Goal: Information Seeking & Learning: Learn about a topic

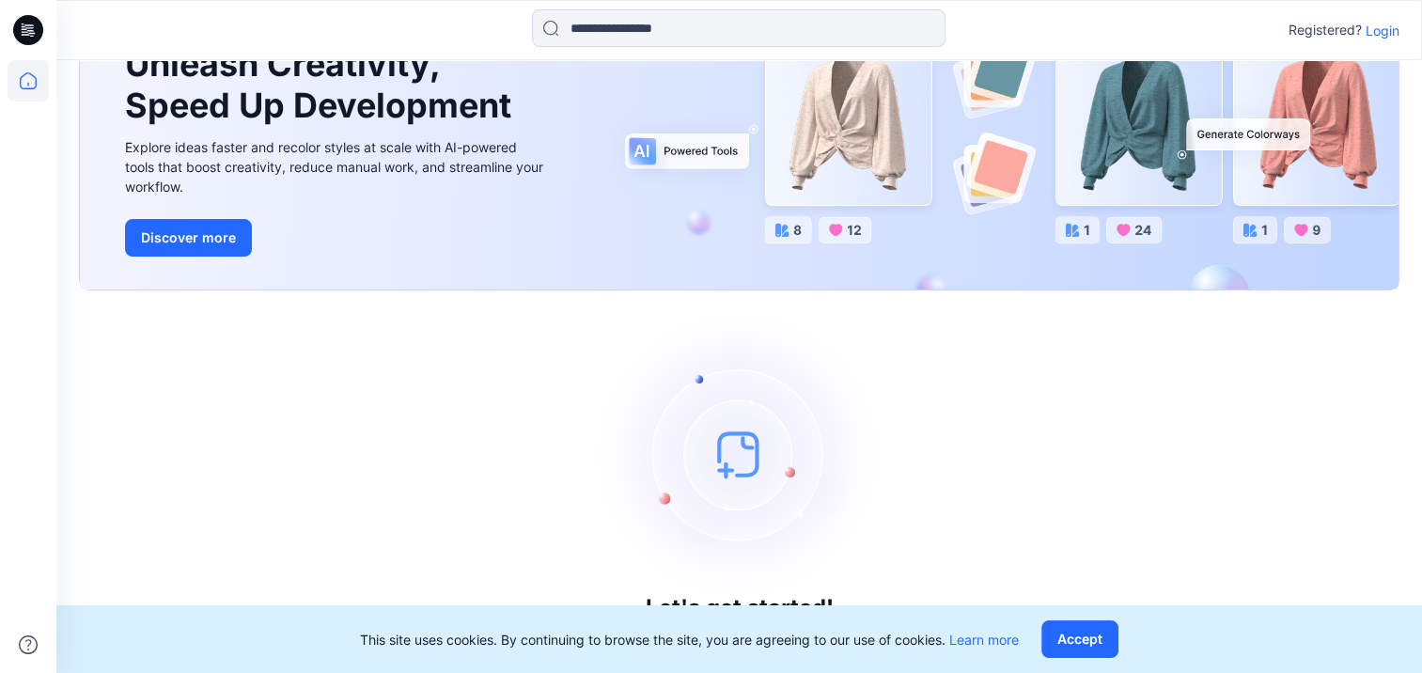
scroll to position [129, 0]
click at [1383, 22] on p "Login" at bounding box center [1382, 31] width 34 height 20
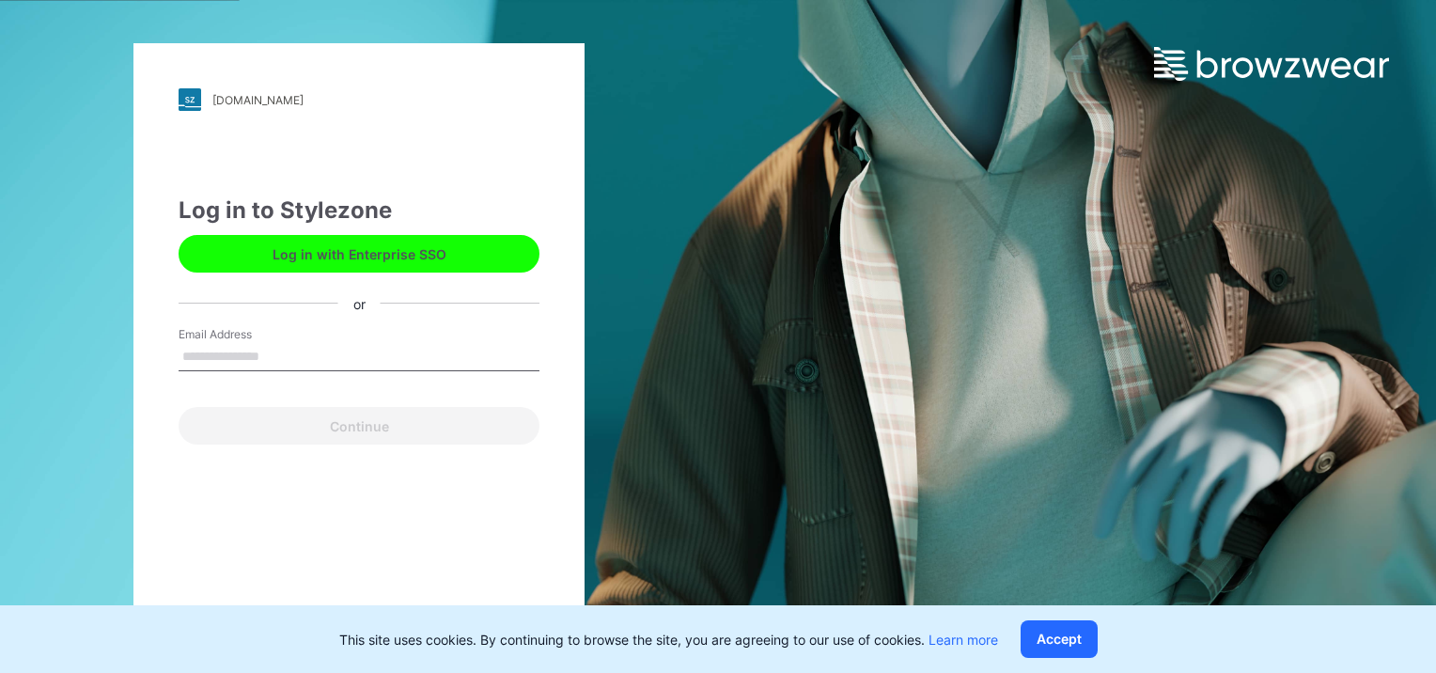
click at [364, 343] on input "Email Address" at bounding box center [359, 357] width 361 height 28
type input "**********"
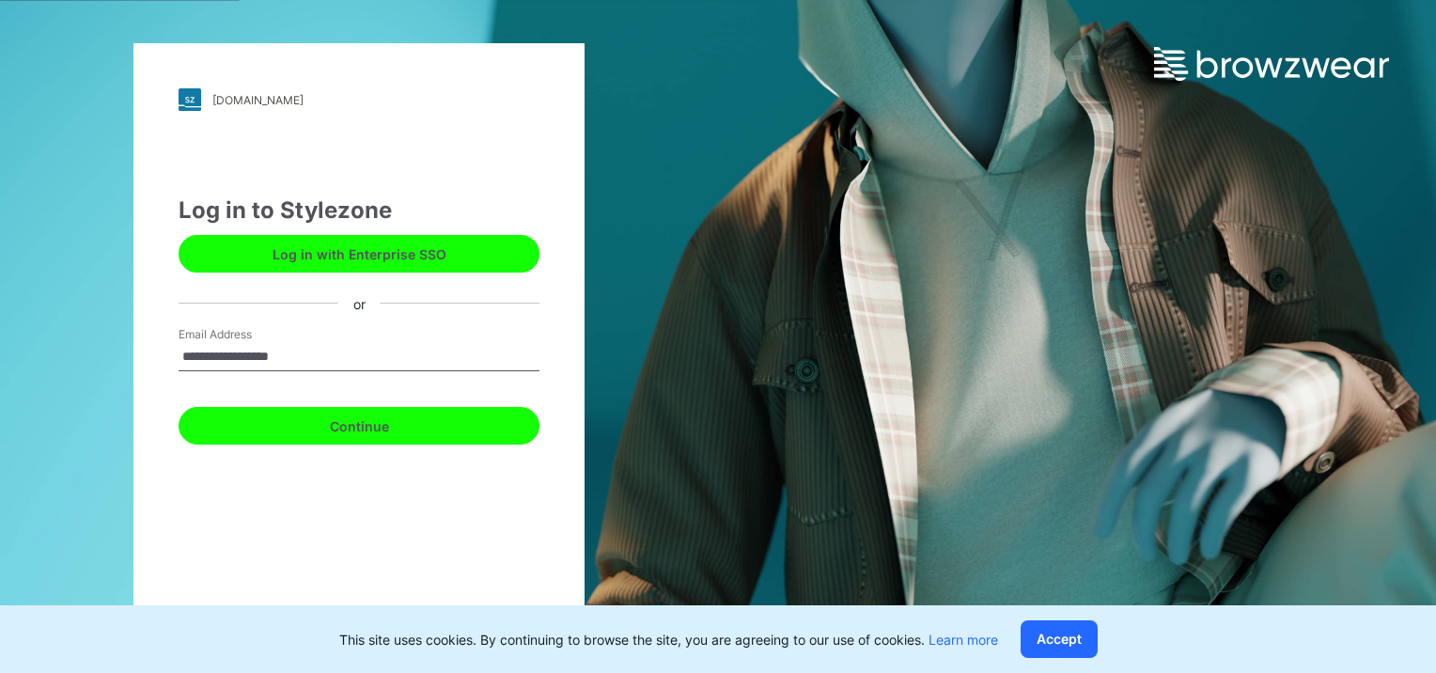
click at [289, 436] on button "Continue" at bounding box center [359, 426] width 361 height 38
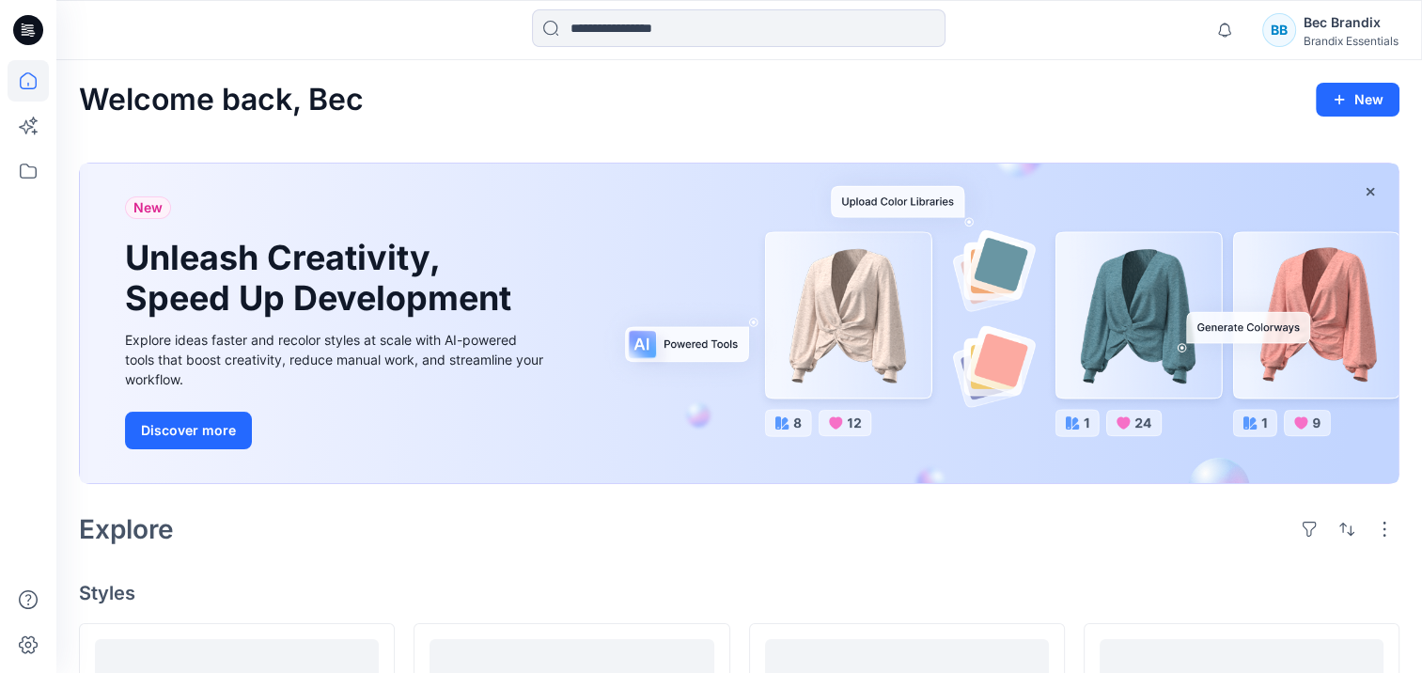
scroll to position [470, 0]
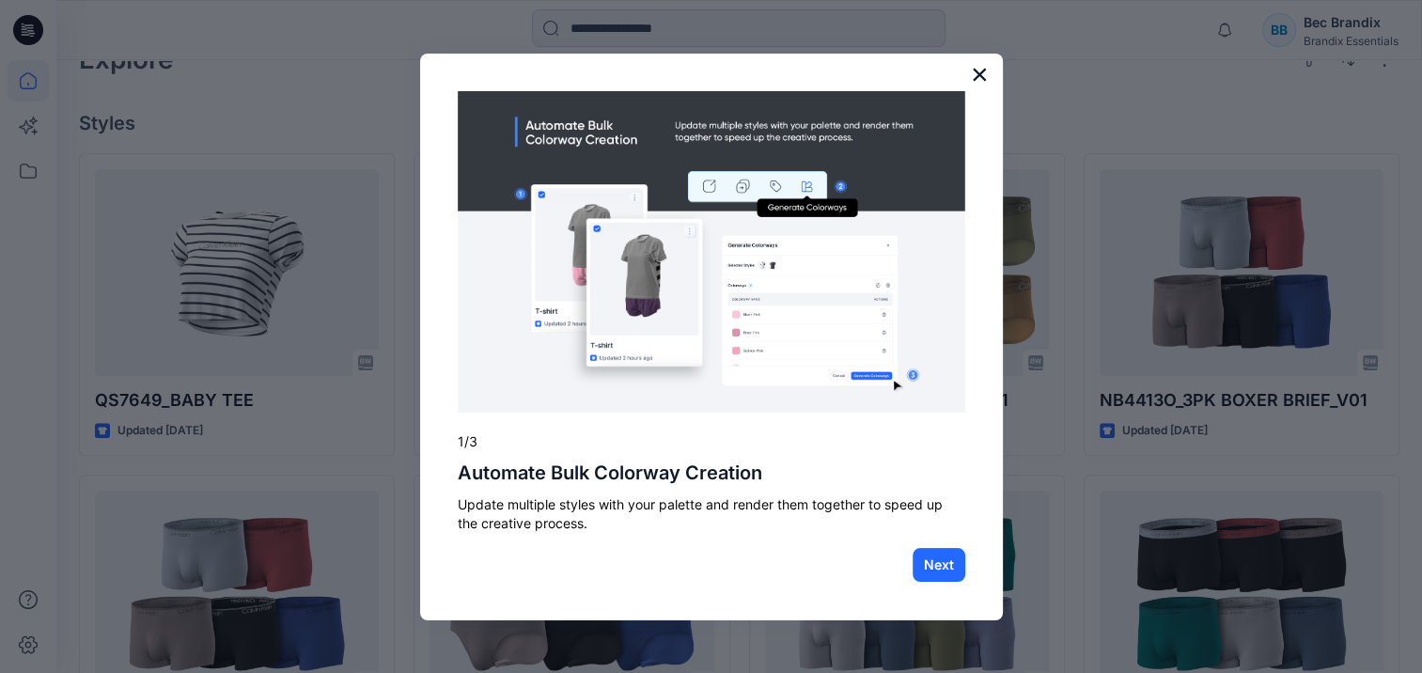
click at [987, 72] on button "×" at bounding box center [980, 74] width 18 height 30
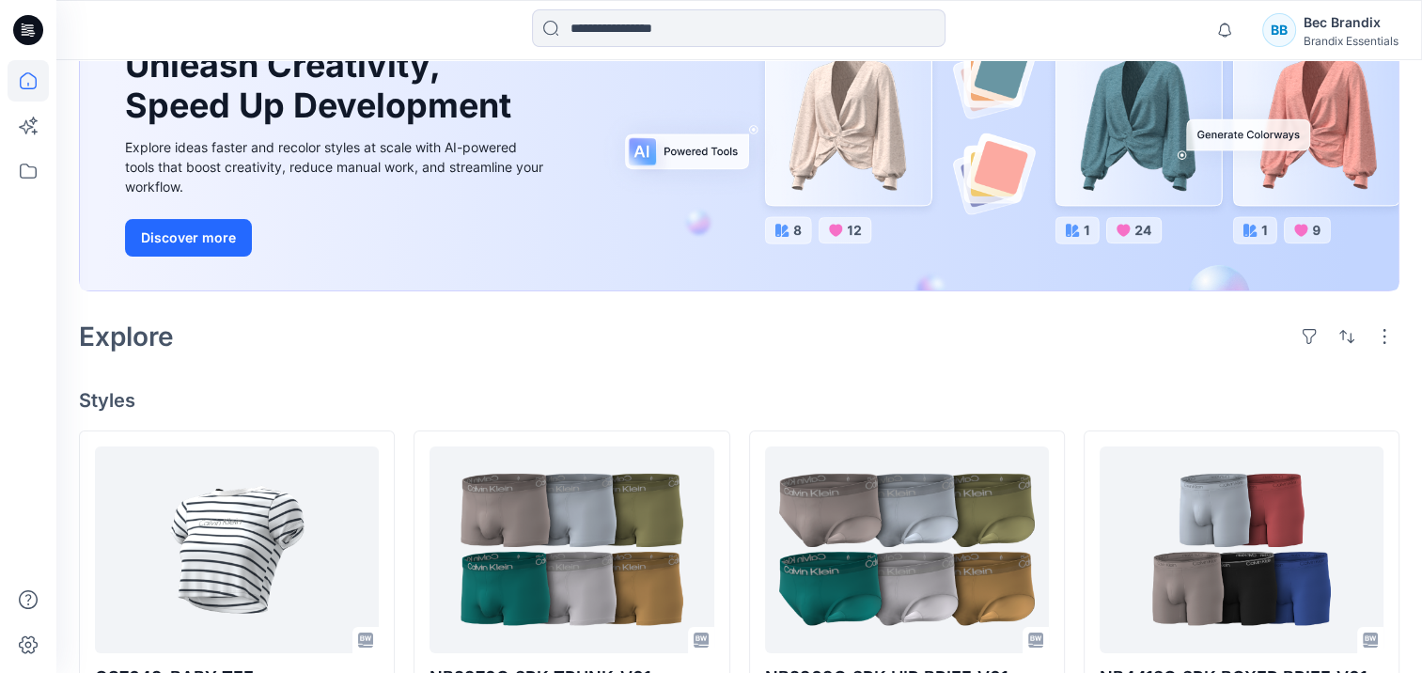
scroll to position [0, 0]
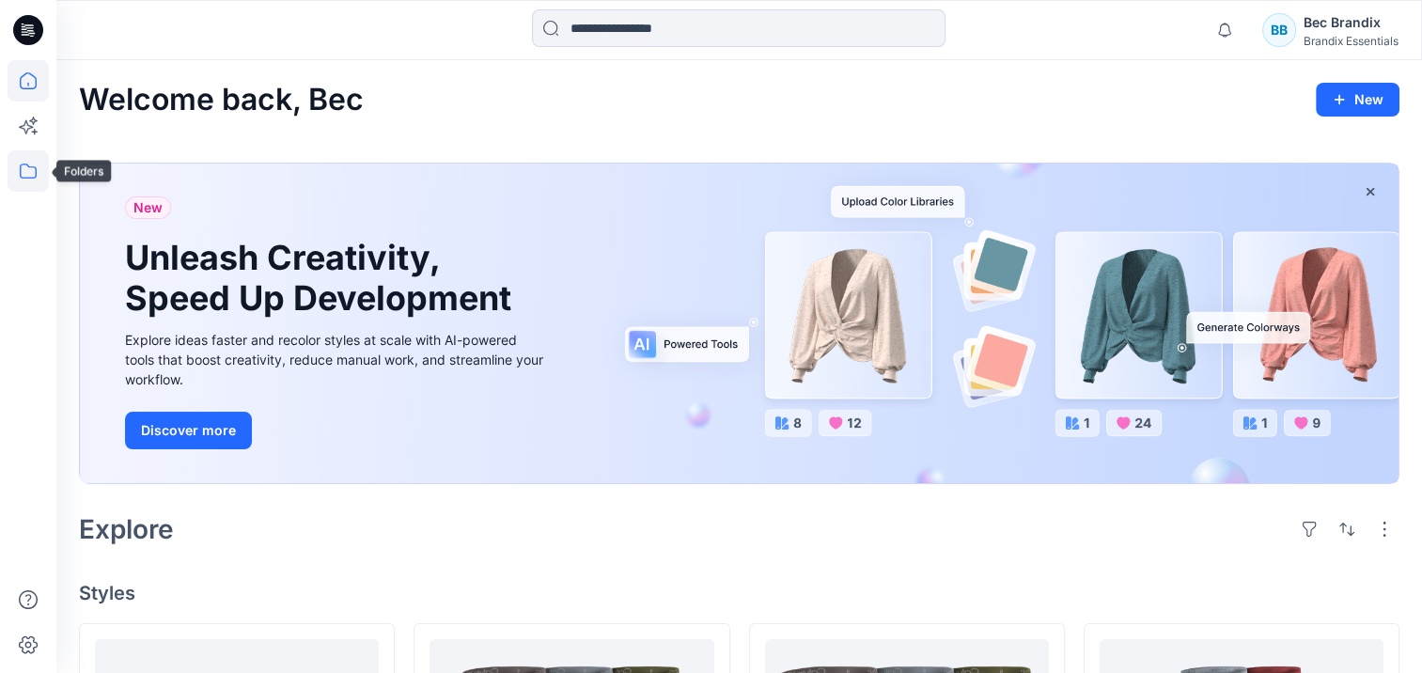
click at [43, 166] on icon at bounding box center [28, 170] width 41 height 41
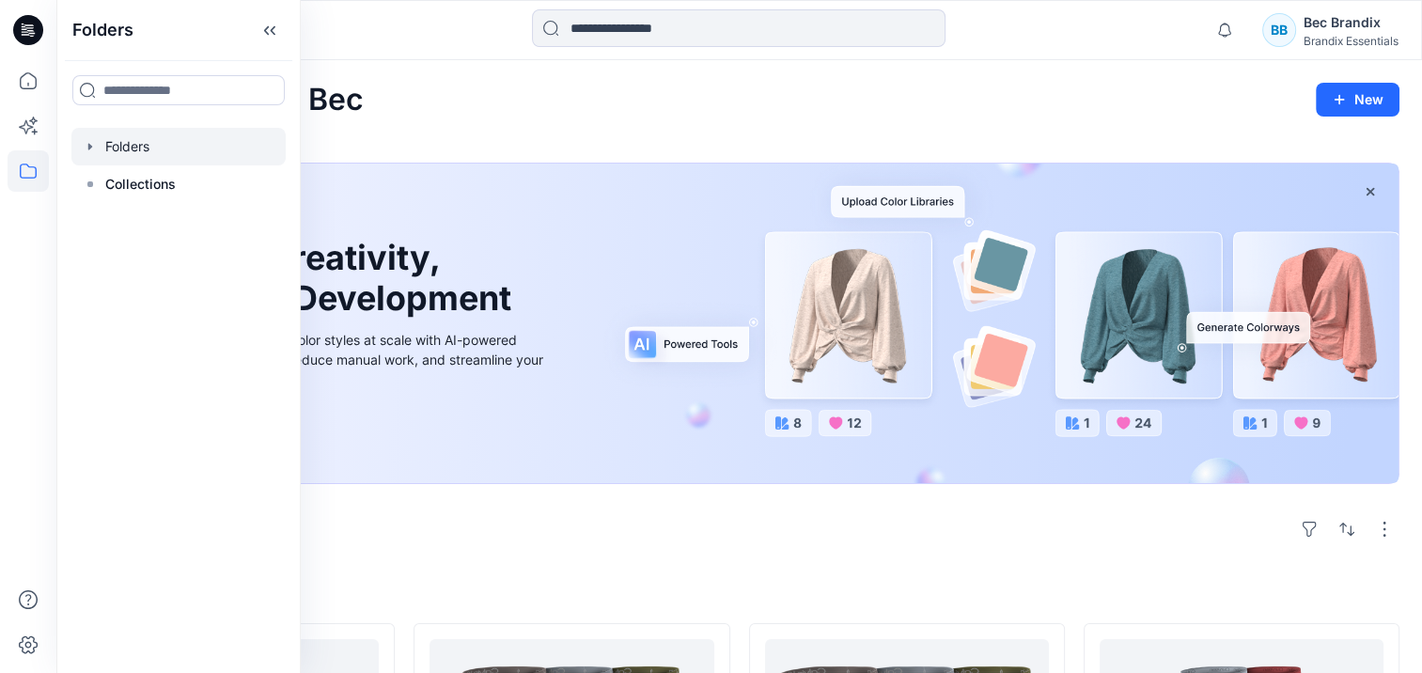
click at [132, 154] on div at bounding box center [178, 147] width 214 height 38
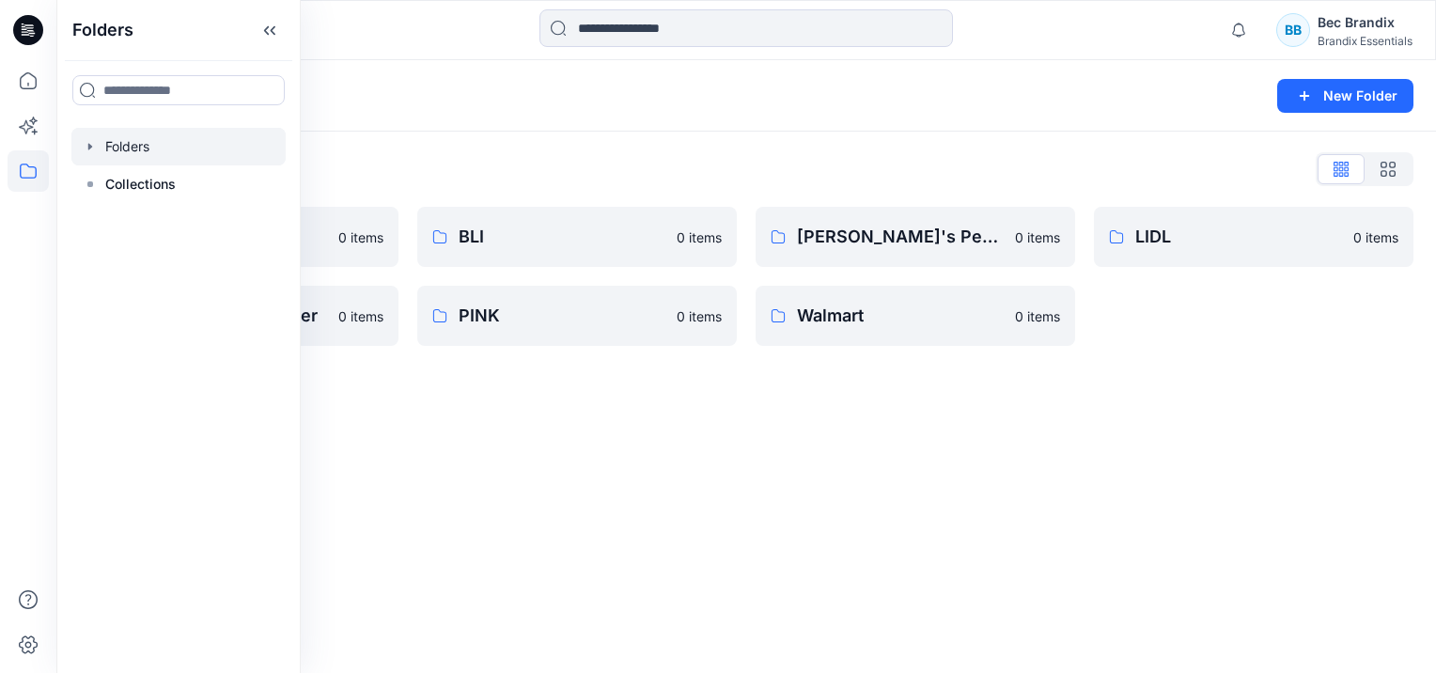
click at [640, 413] on div "Folders New Folder Folders List BEL 0 items Malshan Training Folder 0 items BLI…" at bounding box center [745, 366] width 1379 height 613
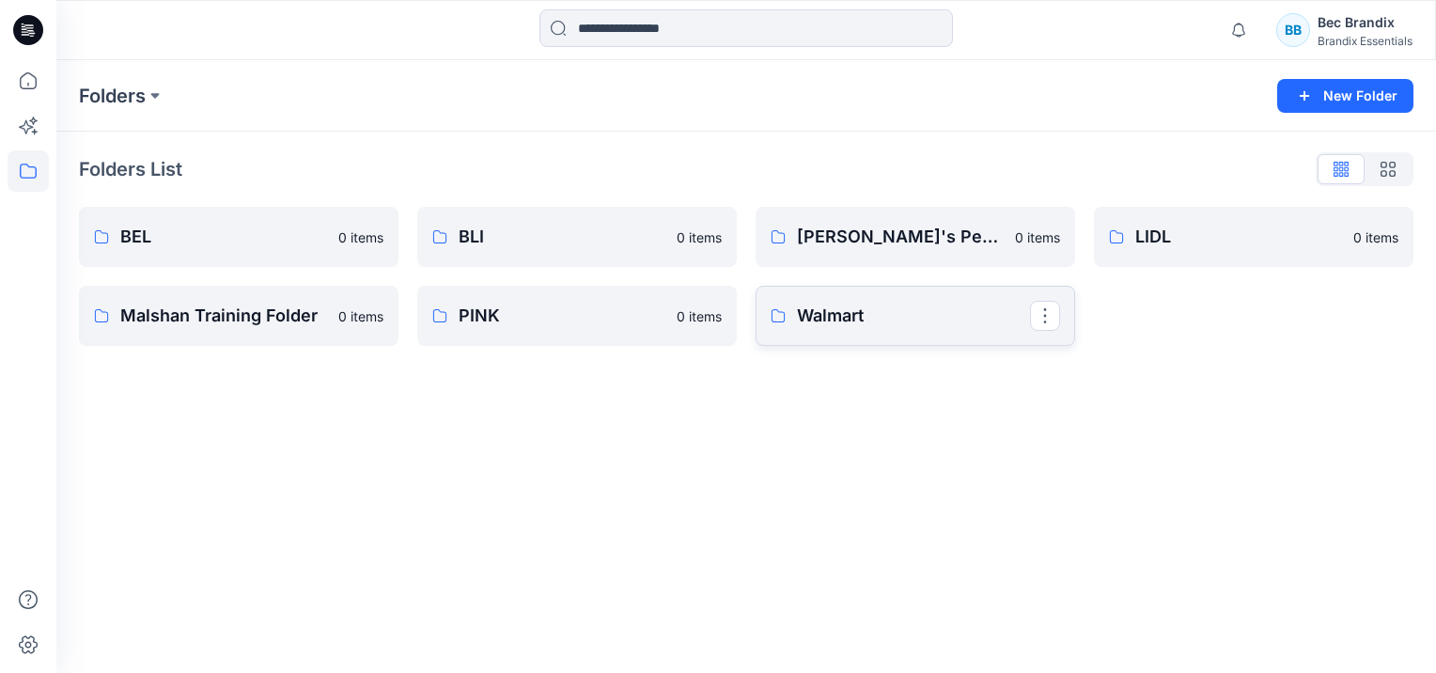
click at [853, 310] on p "Walmart" at bounding box center [913, 316] width 233 height 26
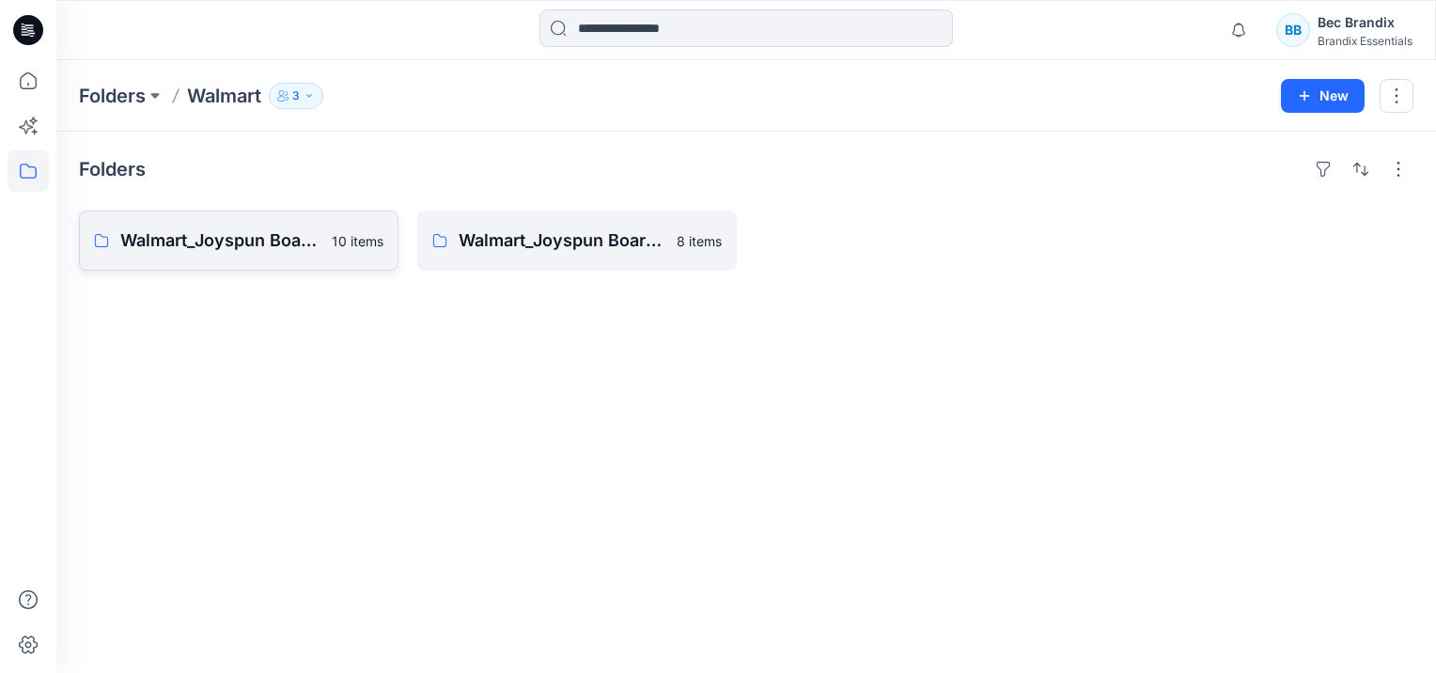
click at [320, 237] on p "Walmart_Joyspun Board - Rib & Cotton" at bounding box center [220, 240] width 200 height 26
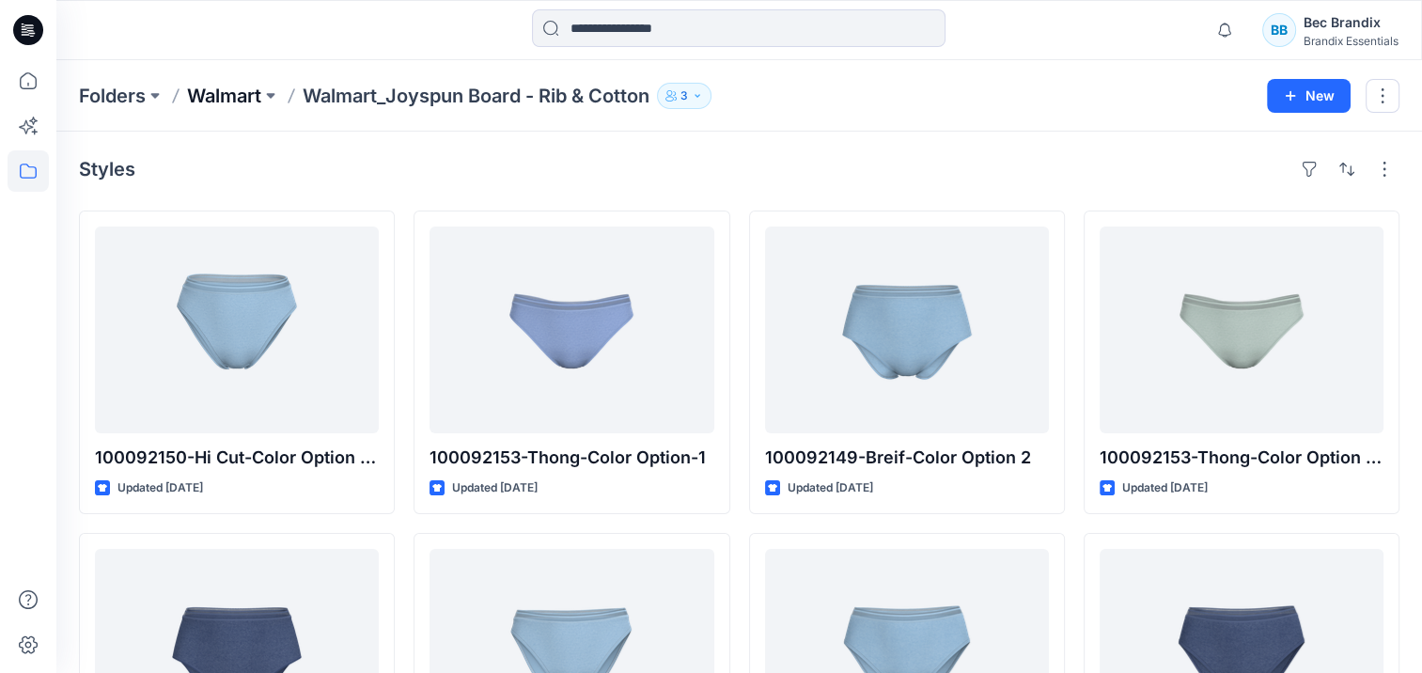
click at [242, 100] on p "Walmart" at bounding box center [224, 96] width 74 height 26
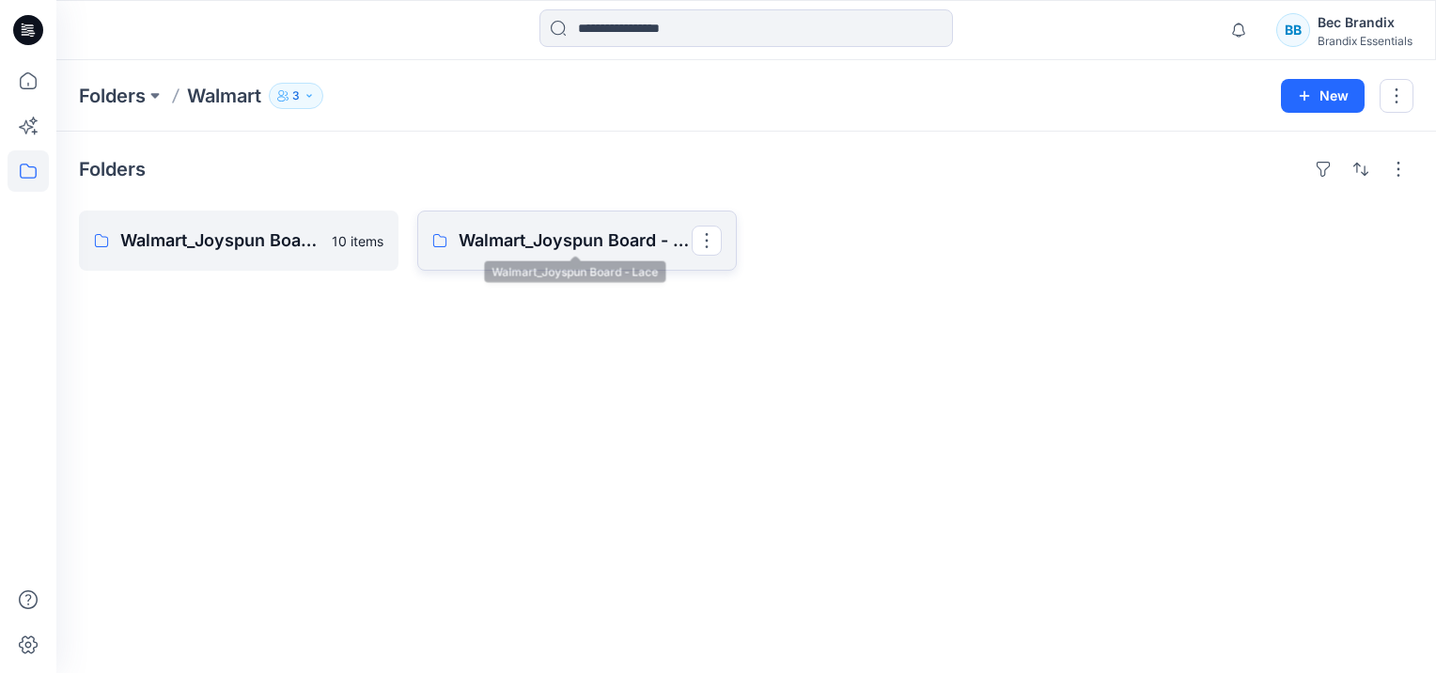
click at [594, 239] on p "Walmart_Joyspun Board - Lace" at bounding box center [575, 240] width 233 height 26
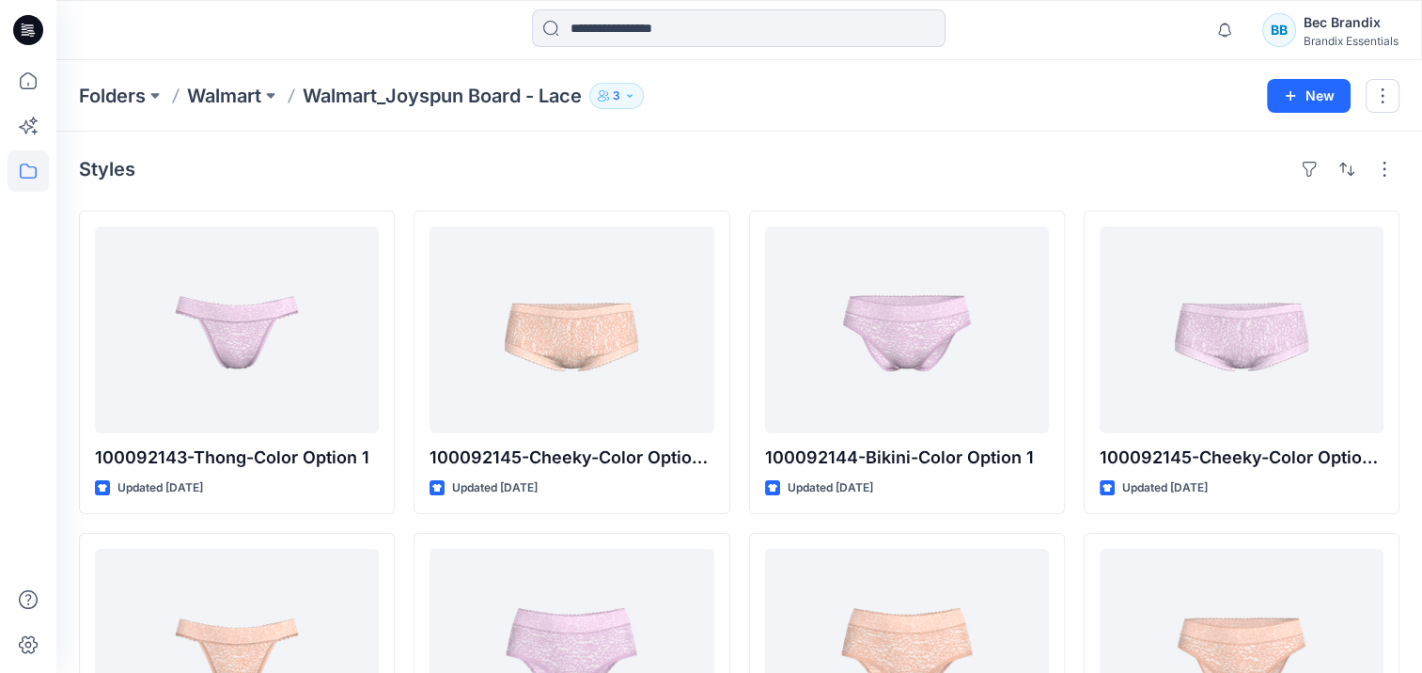
click at [312, 101] on p "Walmart_Joyspun Board - Lace" at bounding box center [442, 96] width 279 height 26
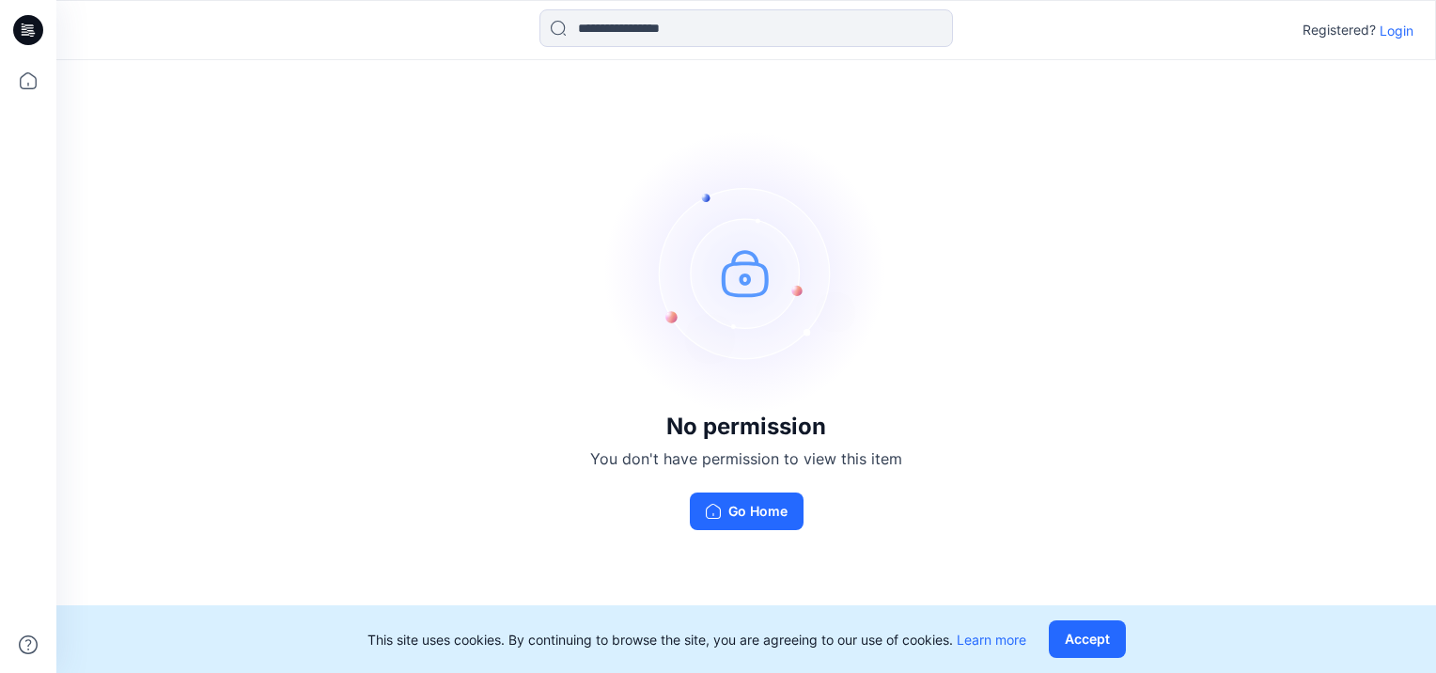
click at [1394, 36] on p "Login" at bounding box center [1396, 31] width 34 height 20
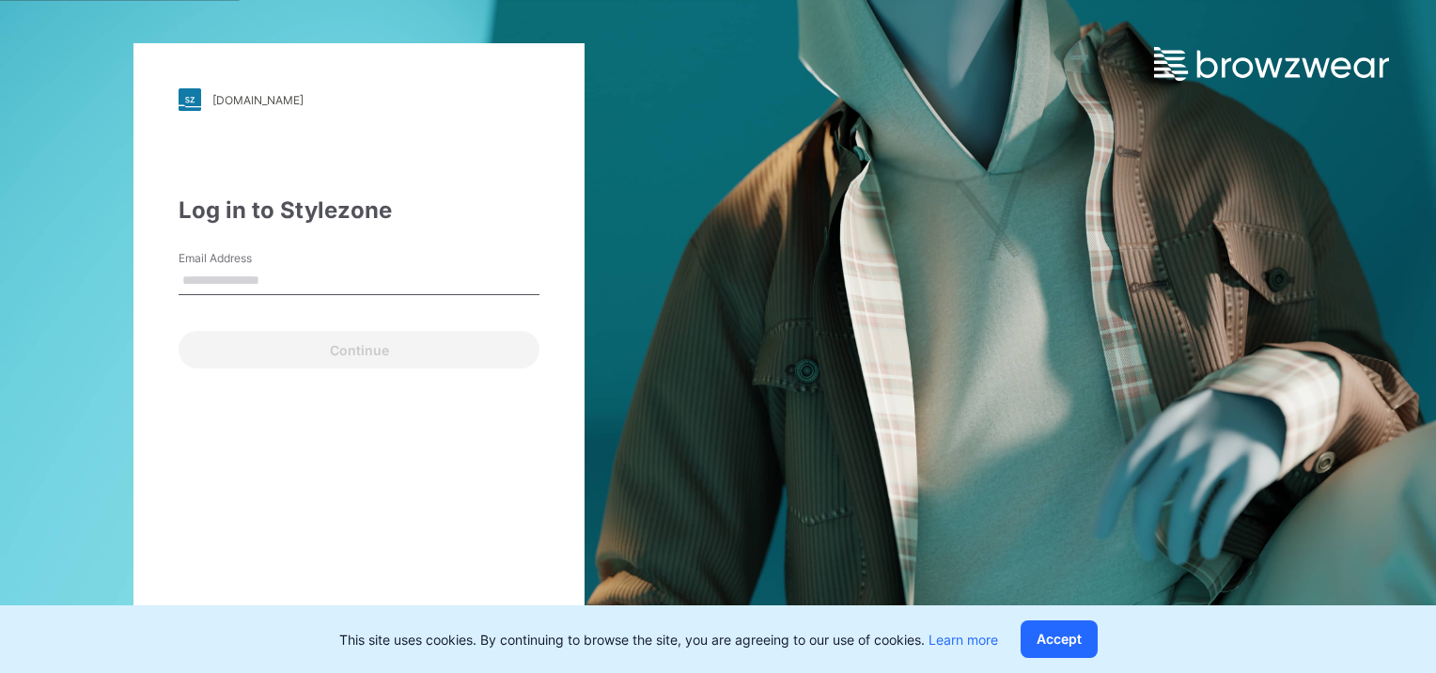
click at [434, 277] on input "Email Address" at bounding box center [359, 281] width 361 height 28
type input "**********"
click at [309, 374] on div "**********" at bounding box center [358, 336] width 451 height 586
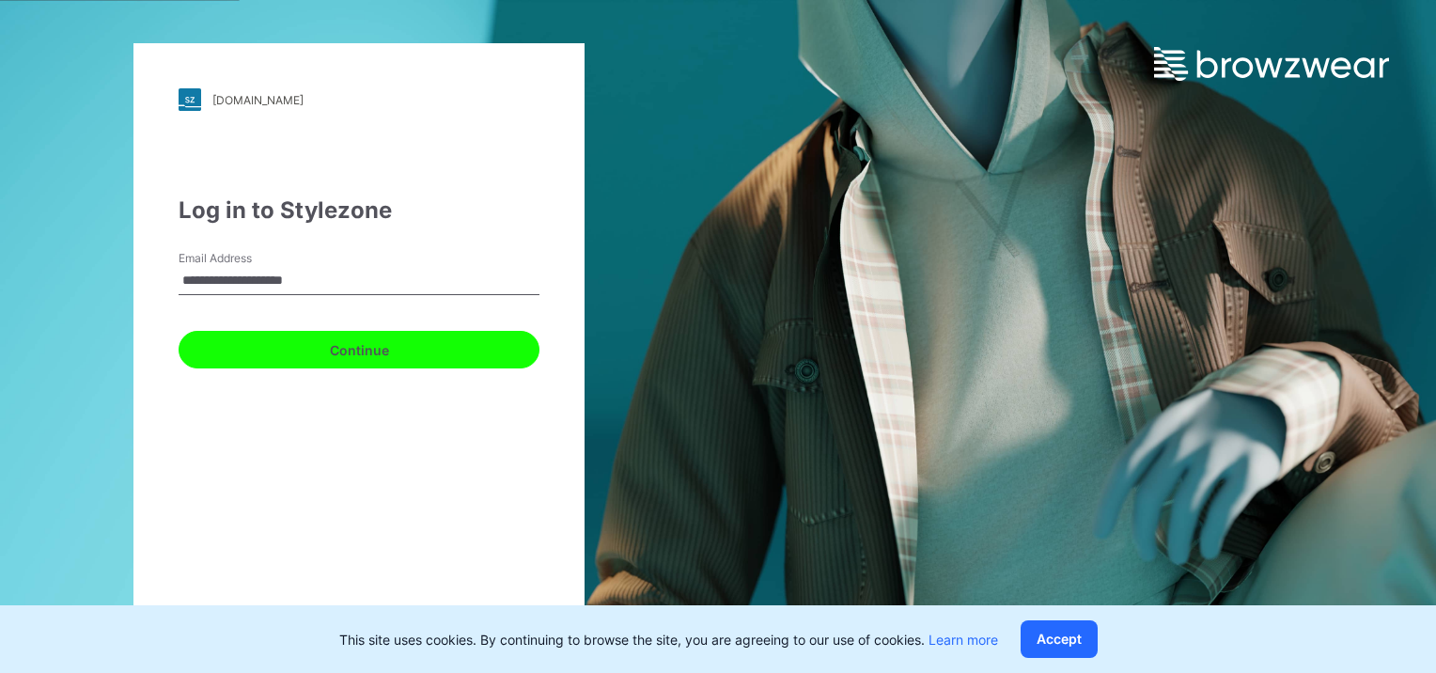
click at [313, 362] on button "Continue" at bounding box center [359, 350] width 361 height 38
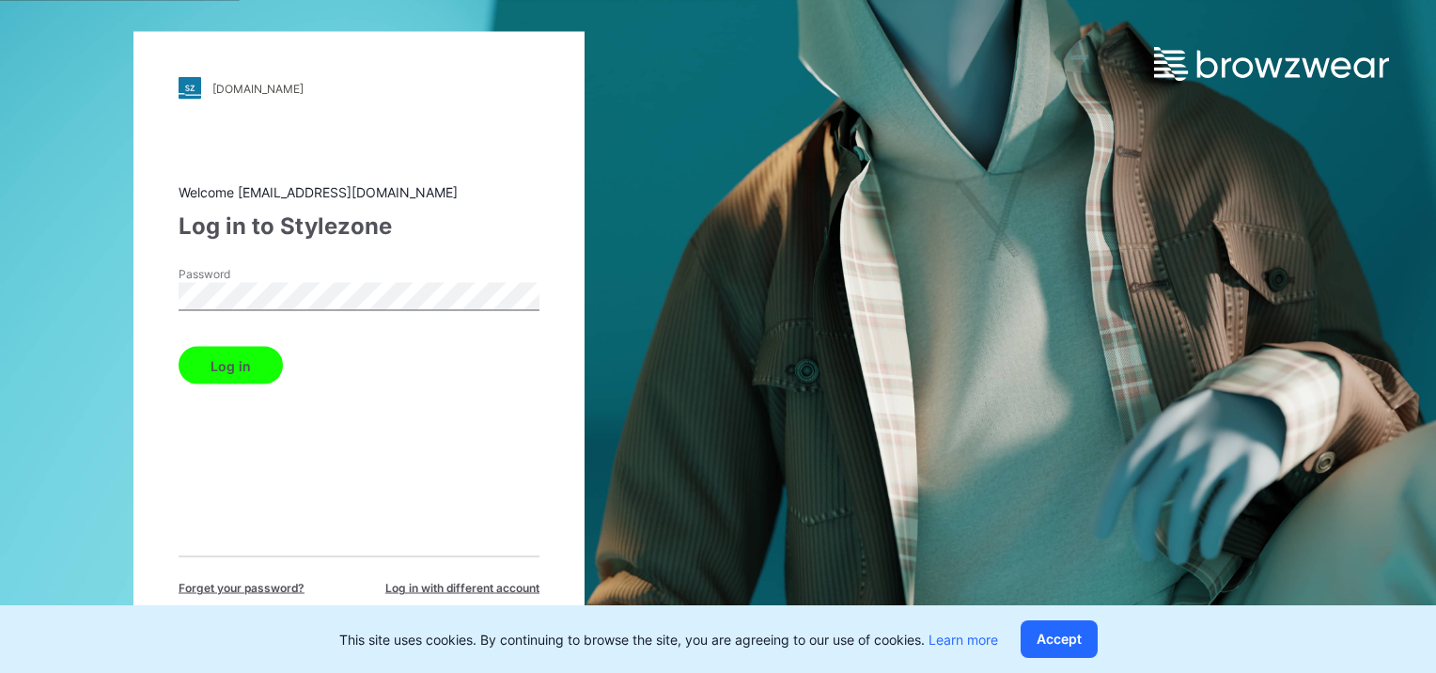
click at [247, 370] on button "Log in" at bounding box center [231, 366] width 104 height 38
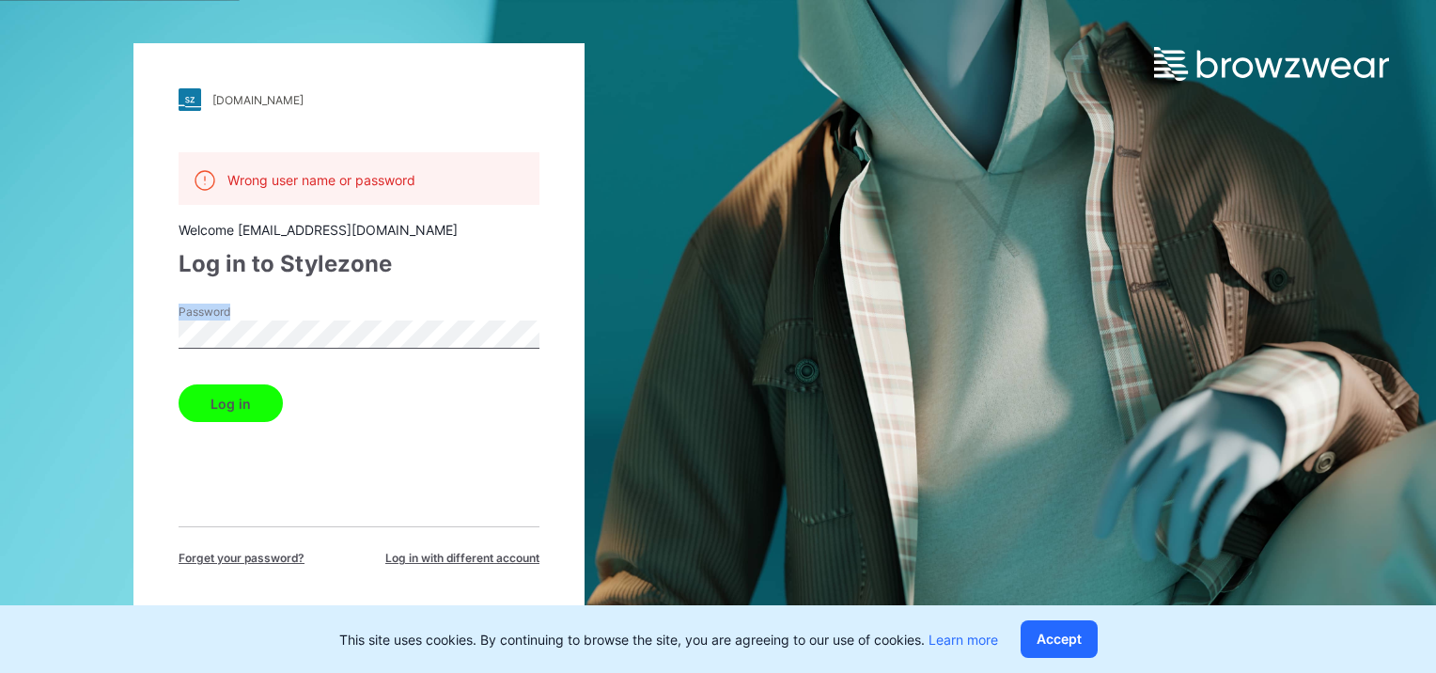
click at [225, 334] on div "Password" at bounding box center [359, 332] width 361 height 56
click at [179, 384] on button "Log in" at bounding box center [231, 403] width 104 height 38
drag, startPoint x: 268, startPoint y: 317, endPoint x: 177, endPoint y: 338, distance: 93.7
click at [177, 338] on div "walmart.stylezone.com Loading... Wrong user name or password Welcome jayaniduj@…" at bounding box center [358, 336] width 451 height 586
click at [179, 384] on button "Log in" at bounding box center [231, 403] width 104 height 38
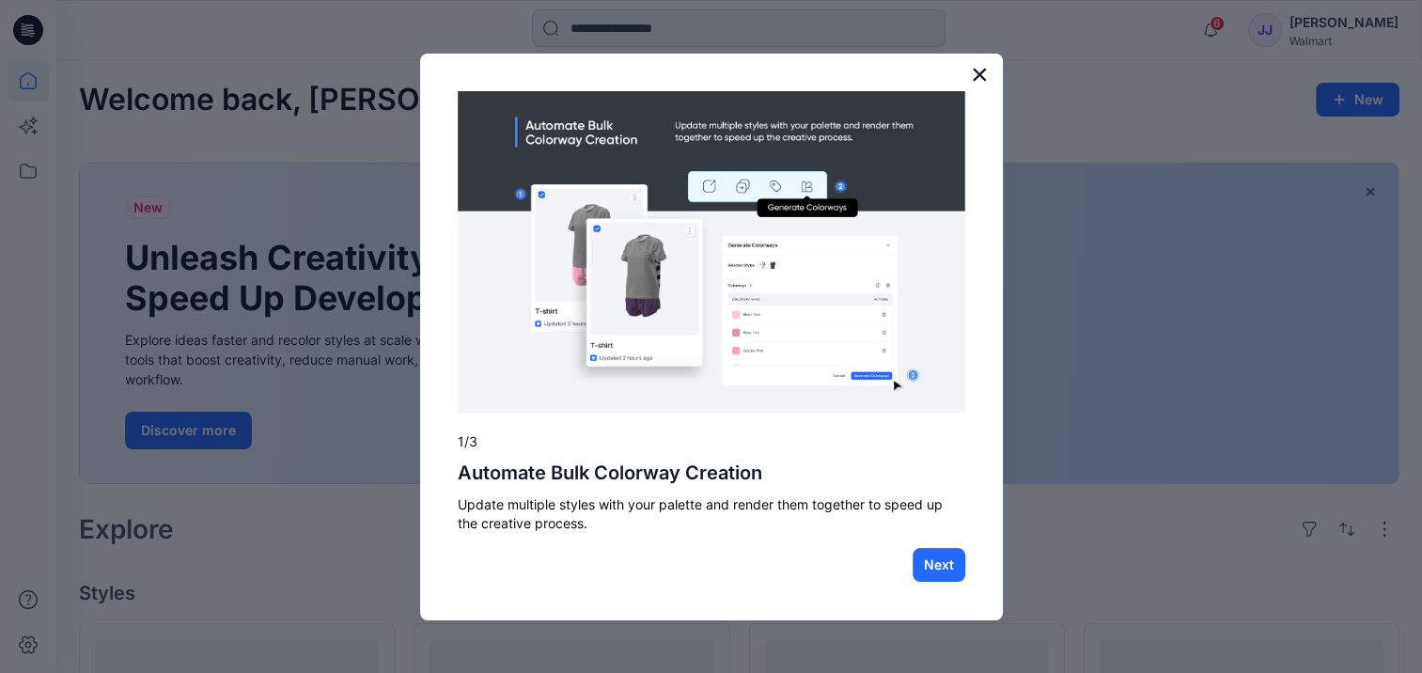
click at [980, 73] on button "×" at bounding box center [980, 74] width 18 height 30
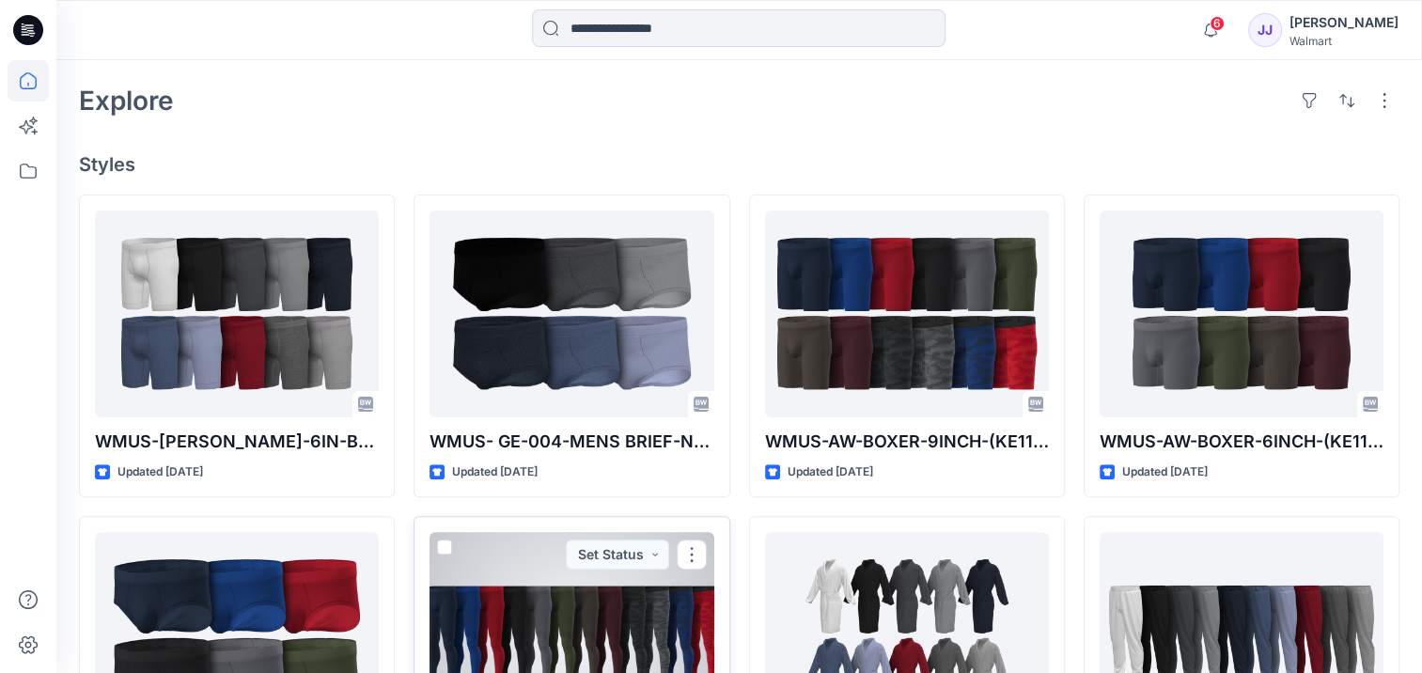
scroll to position [421, 0]
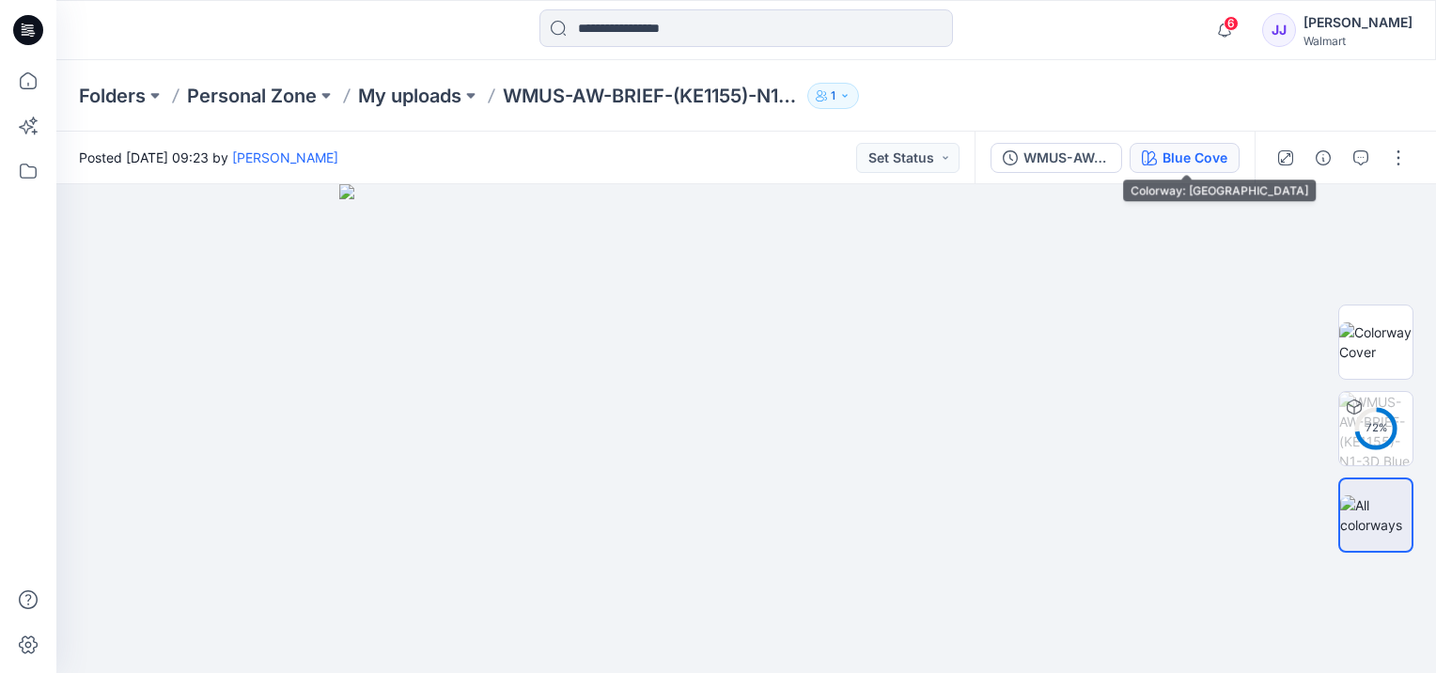
click at [1206, 161] on div "Blue Cove" at bounding box center [1194, 158] width 65 height 21
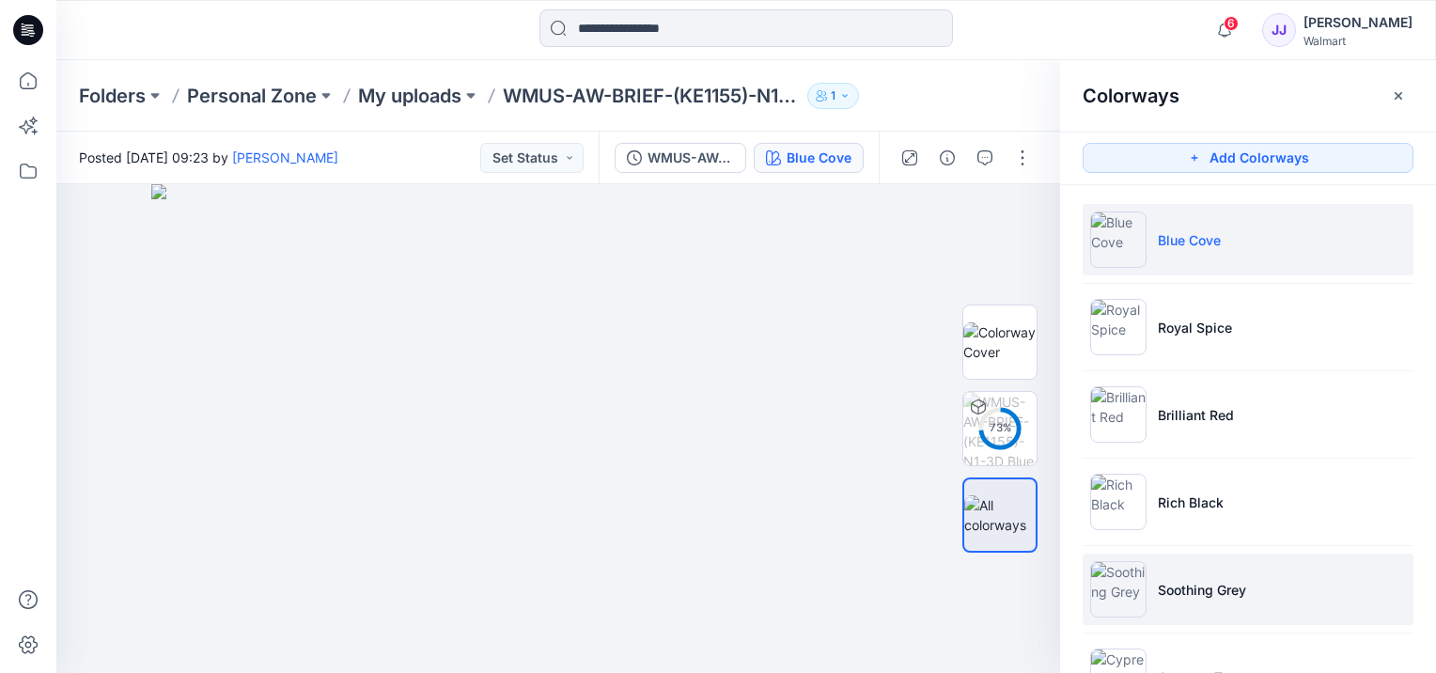
scroll to position [595, 0]
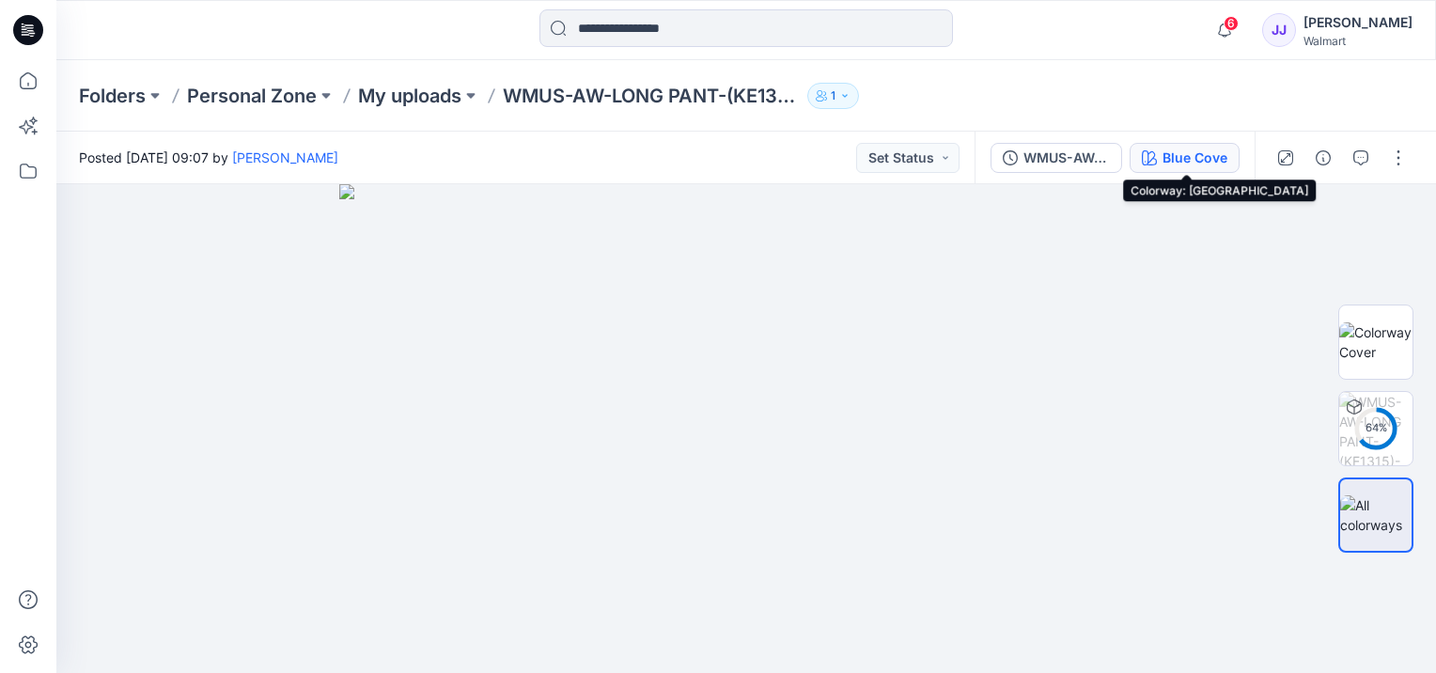
click at [1226, 163] on div "Blue Cove" at bounding box center [1194, 158] width 65 height 21
